Goal: Navigation & Orientation: Find specific page/section

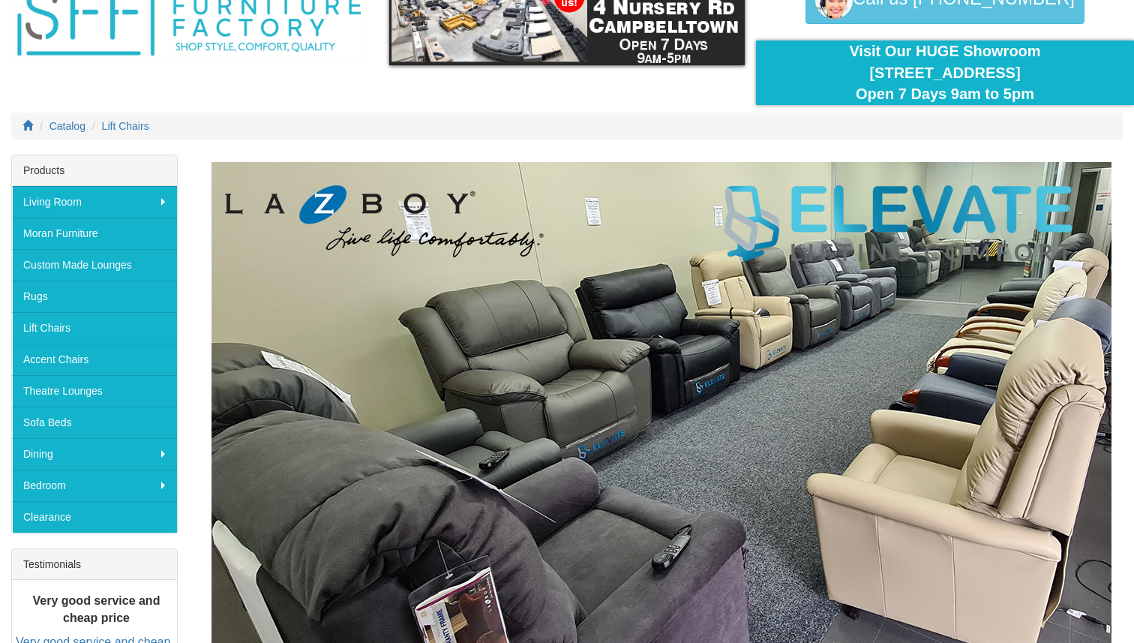
scroll to position [91, 0]
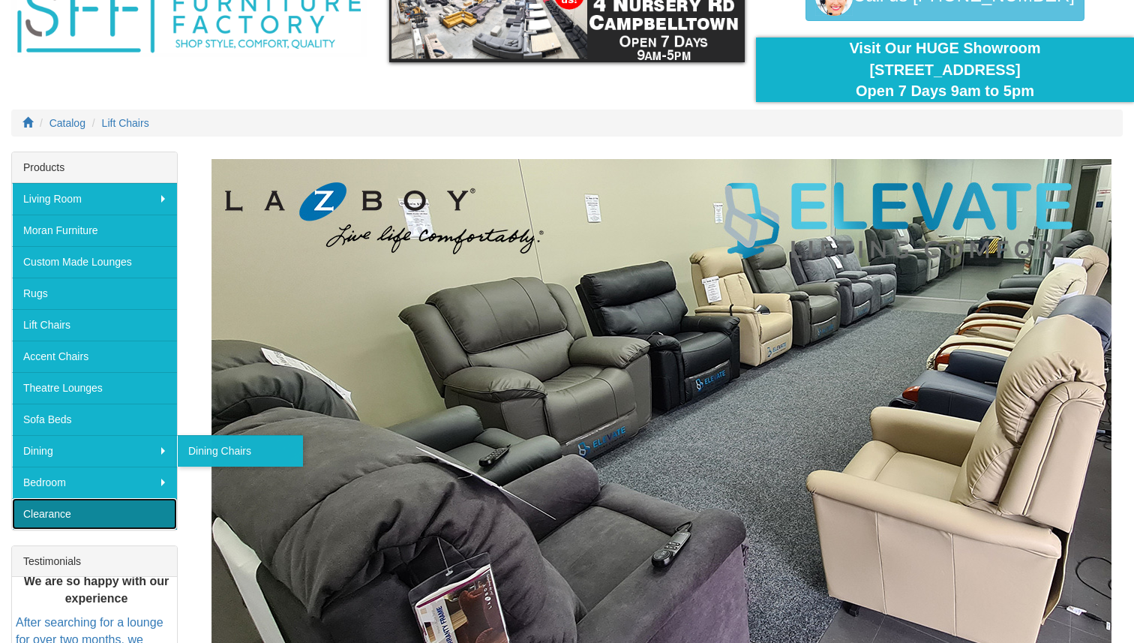
click at [103, 520] on link "Clearance" at bounding box center [94, 513] width 165 height 31
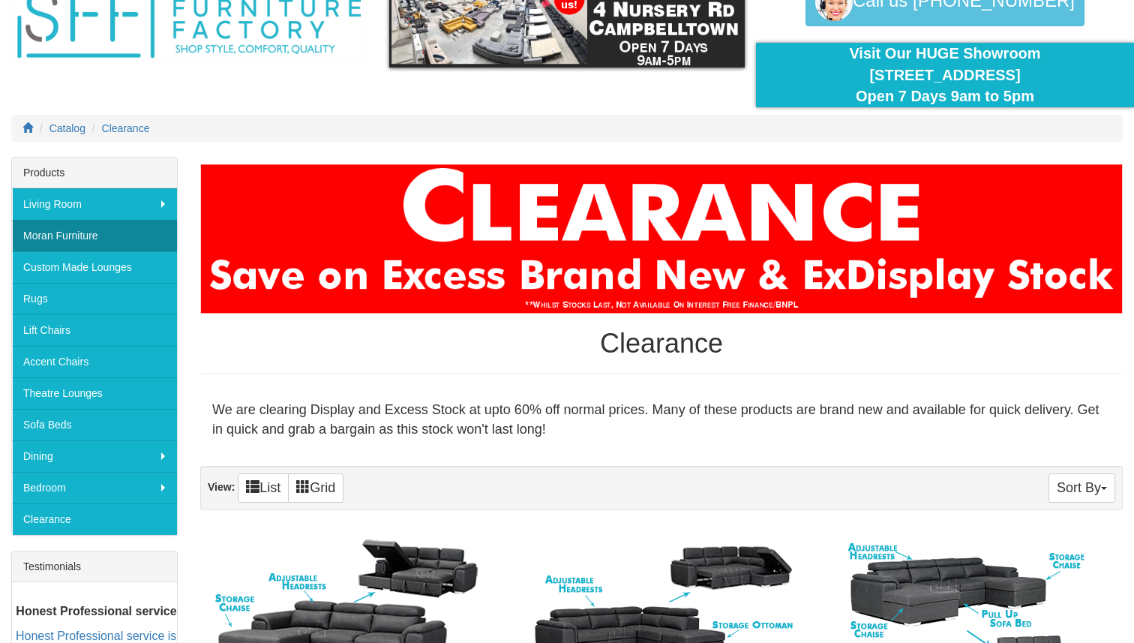
scroll to position [92, 0]
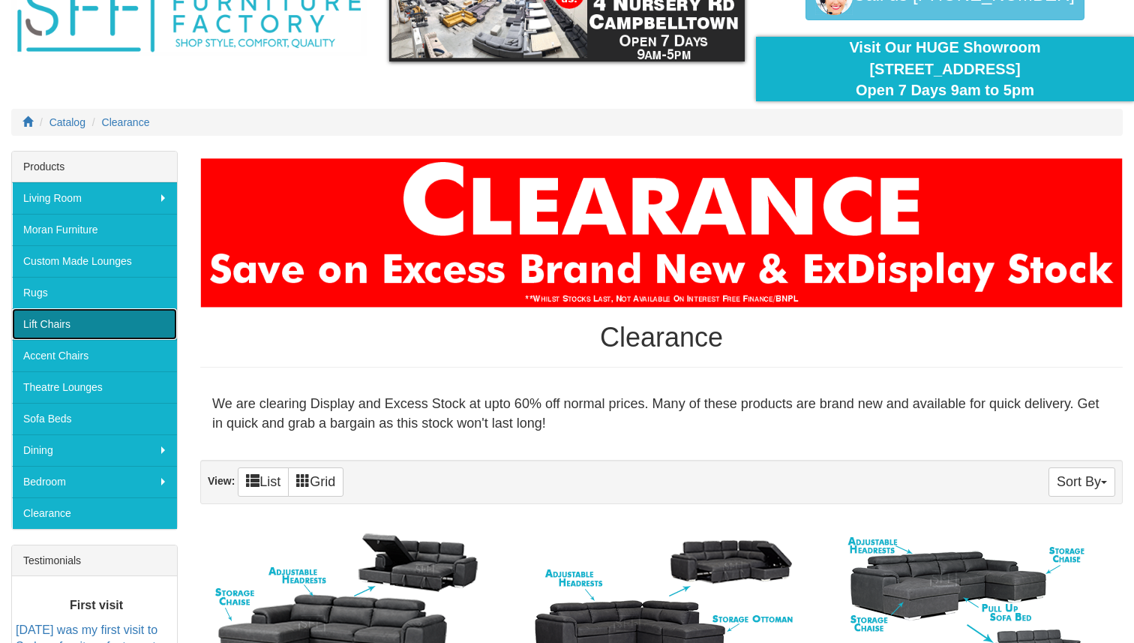
click at [109, 324] on link "Lift Chairs" at bounding box center [94, 323] width 165 height 31
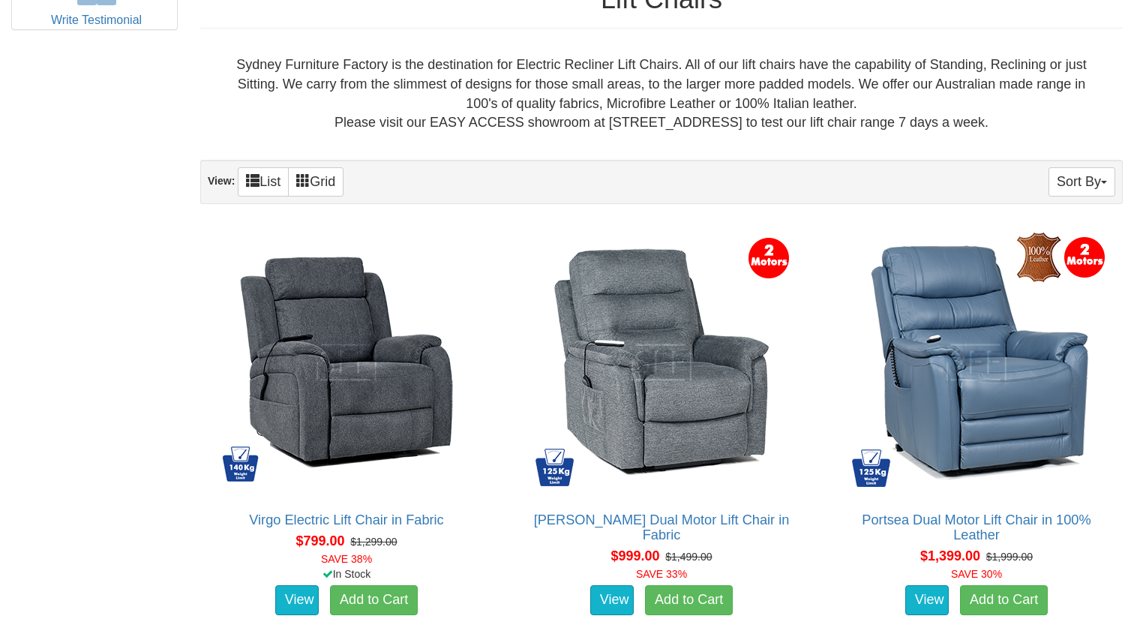
scroll to position [835, 0]
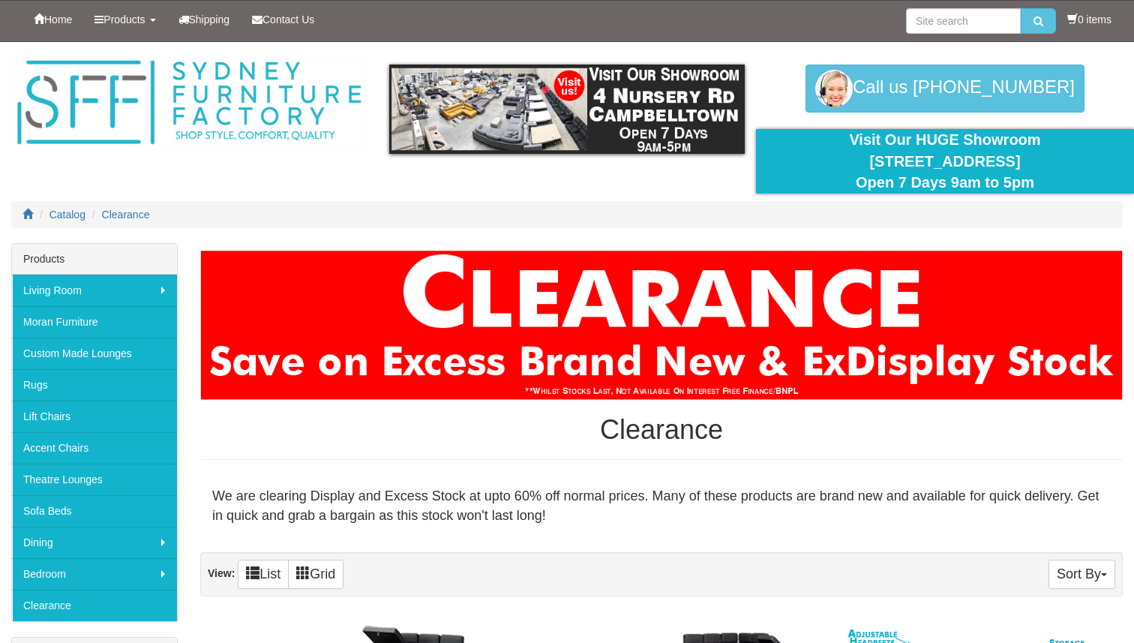
scroll to position [92, 0]
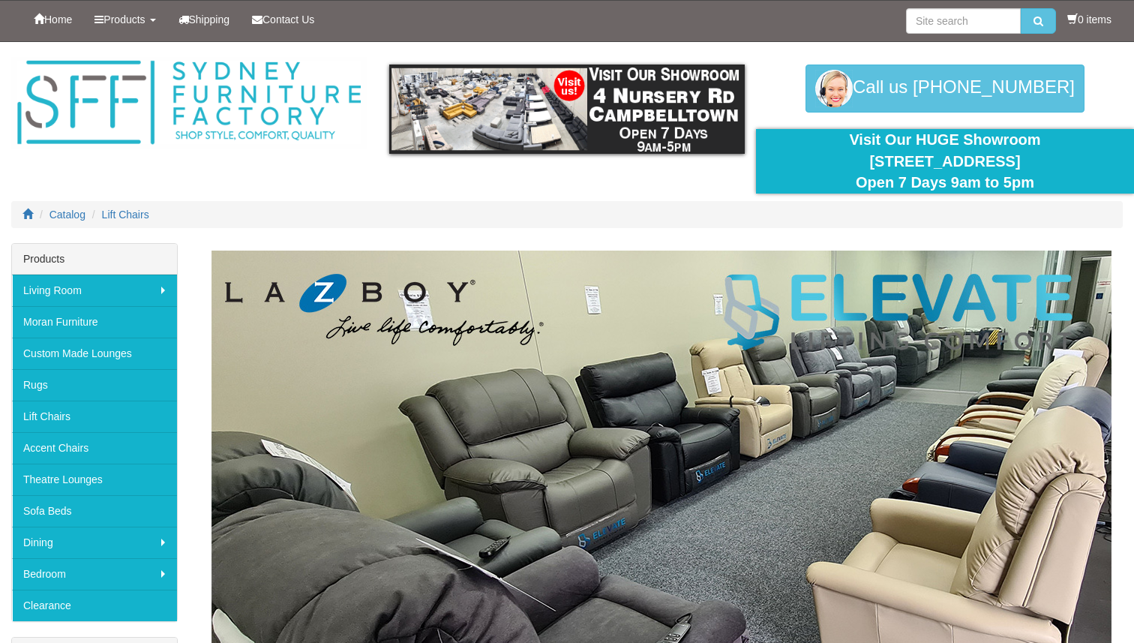
scroll to position [91, 0]
